Goal: Find specific page/section: Find specific page/section

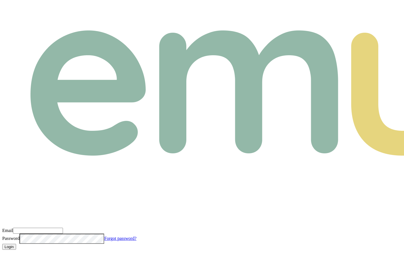
click at [63, 228] on input "Email" at bounding box center [38, 231] width 50 height 6
type input "m@emumoney.com.au"
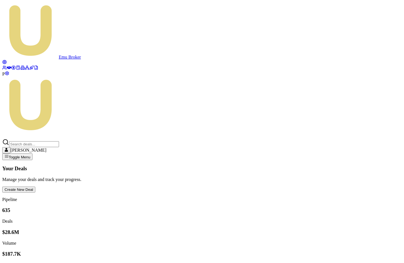
click at [59, 141] on input "Search deals" at bounding box center [34, 144] width 50 height 6
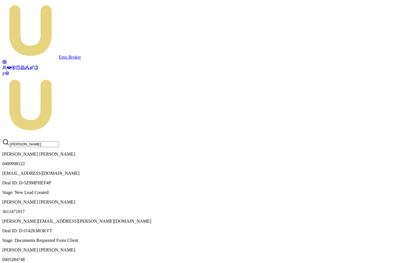
scroll to position [74, 0]
type input "harrison"
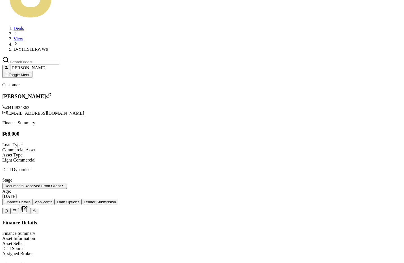
scroll to position [33, 0]
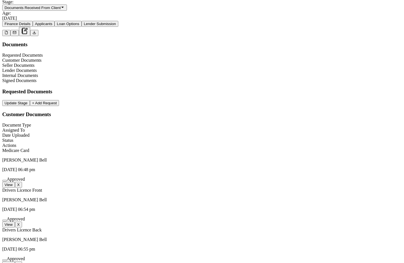
scroll to position [294, 0]
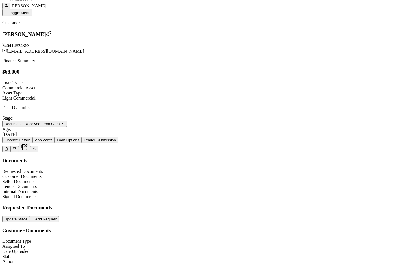
scroll to position [294, 0]
